Goal: Task Accomplishment & Management: Manage account settings

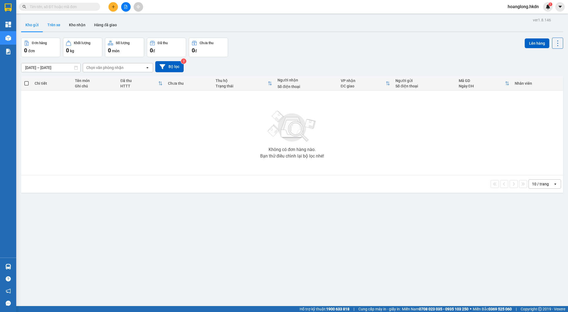
click at [58, 25] on button "Trên xe" at bounding box center [54, 24] width 22 height 13
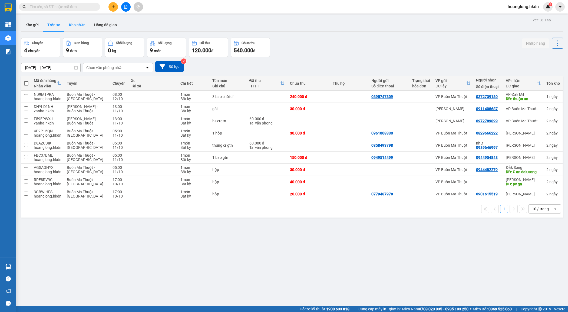
click at [79, 22] on button "Kho nhận" at bounding box center [77, 24] width 25 height 13
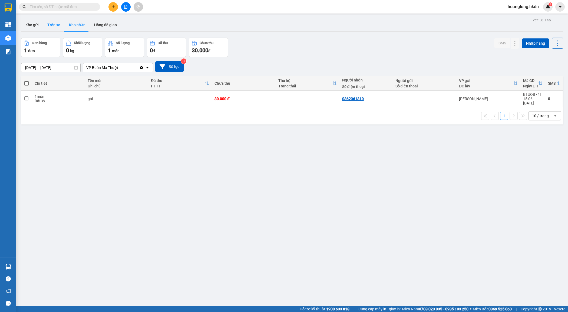
click at [54, 31] on button "Trên xe" at bounding box center [54, 24] width 22 height 13
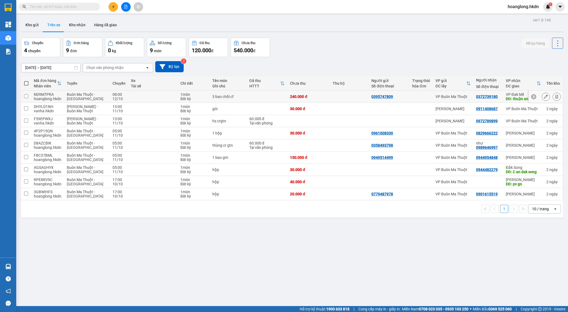
click at [310, 95] on div "240.000 đ" at bounding box center [308, 96] width 37 height 4
checkbox input "true"
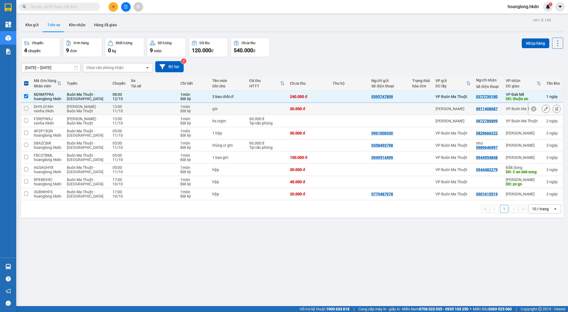
click at [310, 114] on td "30.000 đ" at bounding box center [308, 109] width 42 height 12
checkbox input "true"
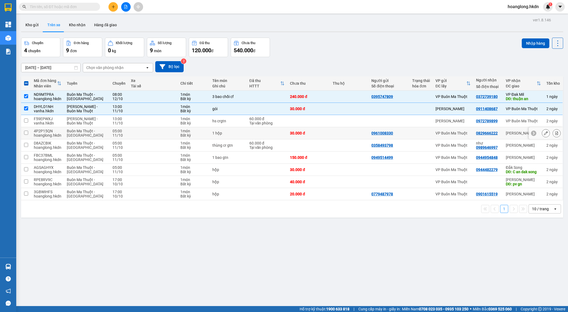
click at [315, 134] on div "30.000 đ" at bounding box center [308, 133] width 37 height 4
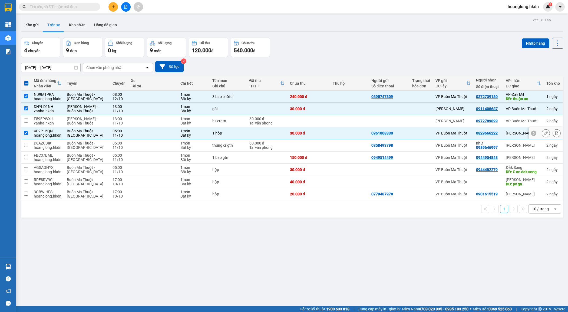
checkbox input "true"
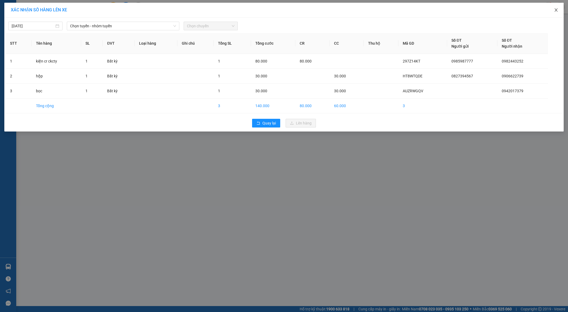
click at [558, 10] on icon "close" at bounding box center [556, 10] width 4 height 4
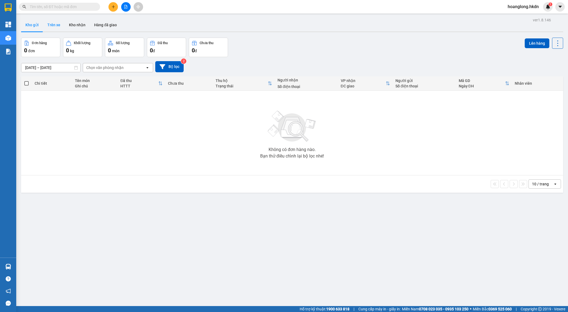
click at [54, 27] on button "Trên xe" at bounding box center [54, 24] width 22 height 13
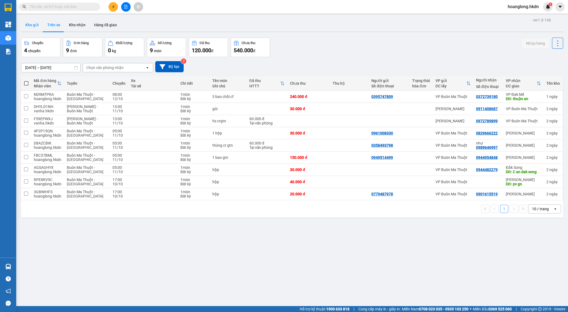
click at [31, 26] on button "Kho gửi" at bounding box center [32, 24] width 22 height 13
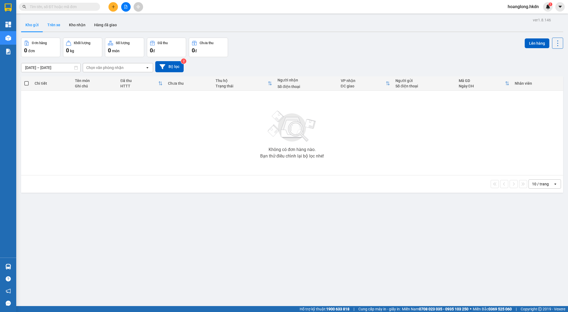
click at [53, 23] on button "Trên xe" at bounding box center [54, 24] width 22 height 13
